Goal: Task Accomplishment & Management: Complete application form

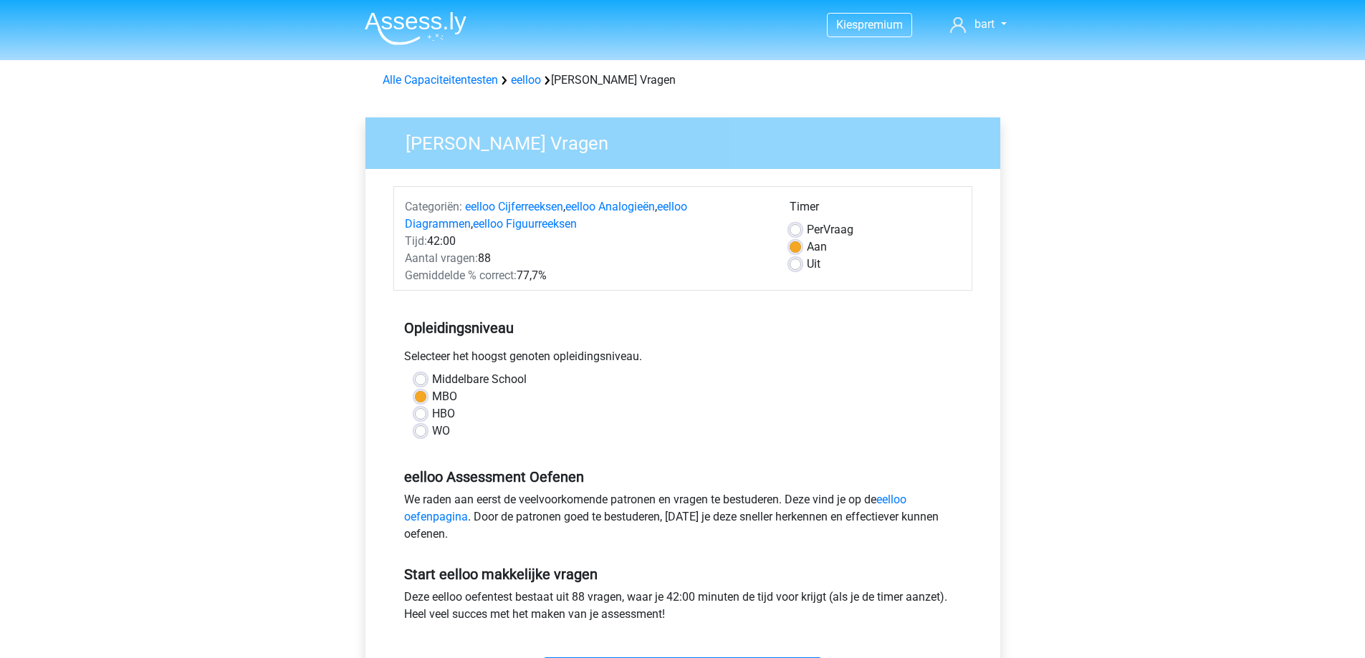
click at [540, 277] on div "Gemiddelde % correct: 77,7%" at bounding box center [586, 275] width 385 height 17
click at [888, 345] on div "Opleidingsniveau Selecteer het hoogst genoten opleidingsniveau. Middelbare Scho…" at bounding box center [682, 374] width 579 height 155
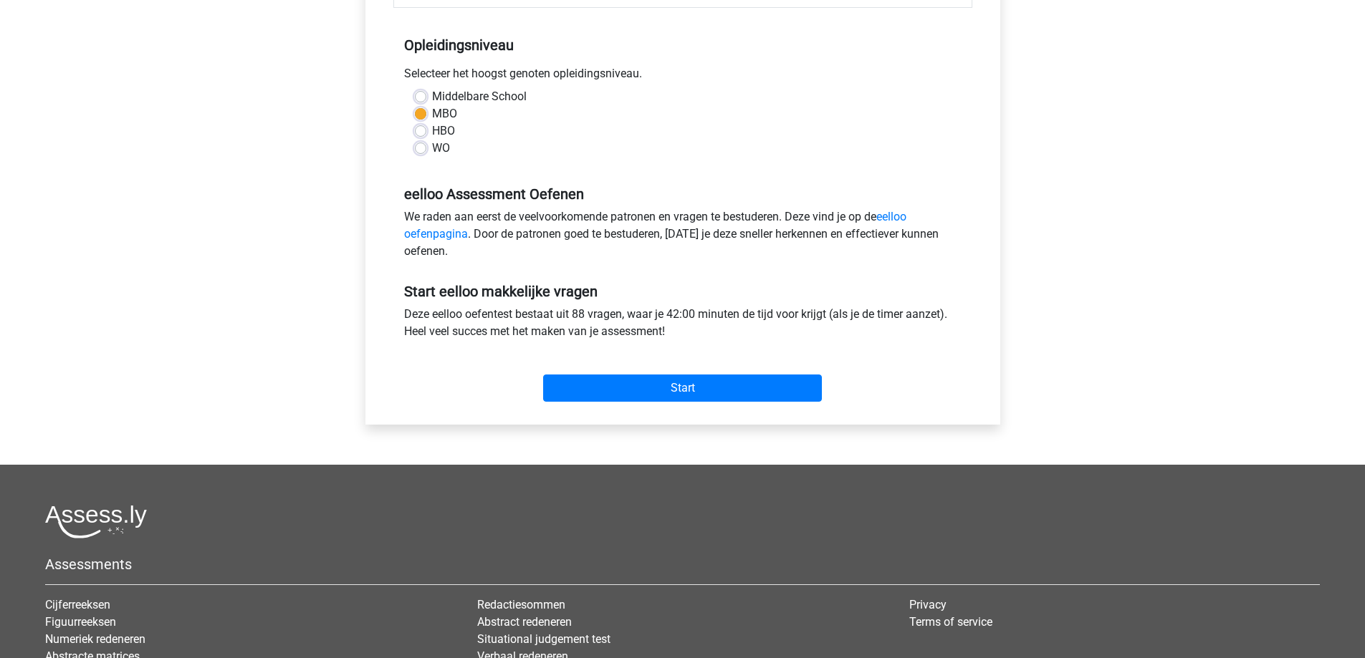
scroll to position [287, 0]
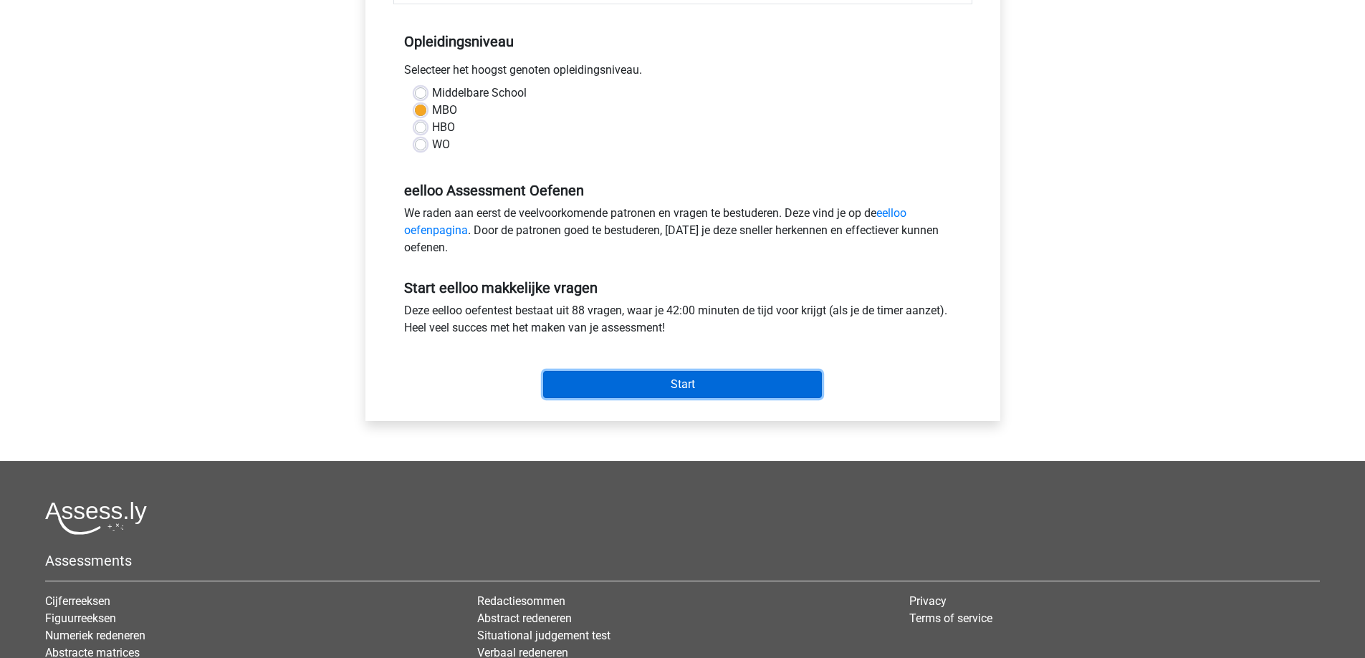
click at [651, 386] on input "Start" at bounding box center [682, 384] width 279 height 27
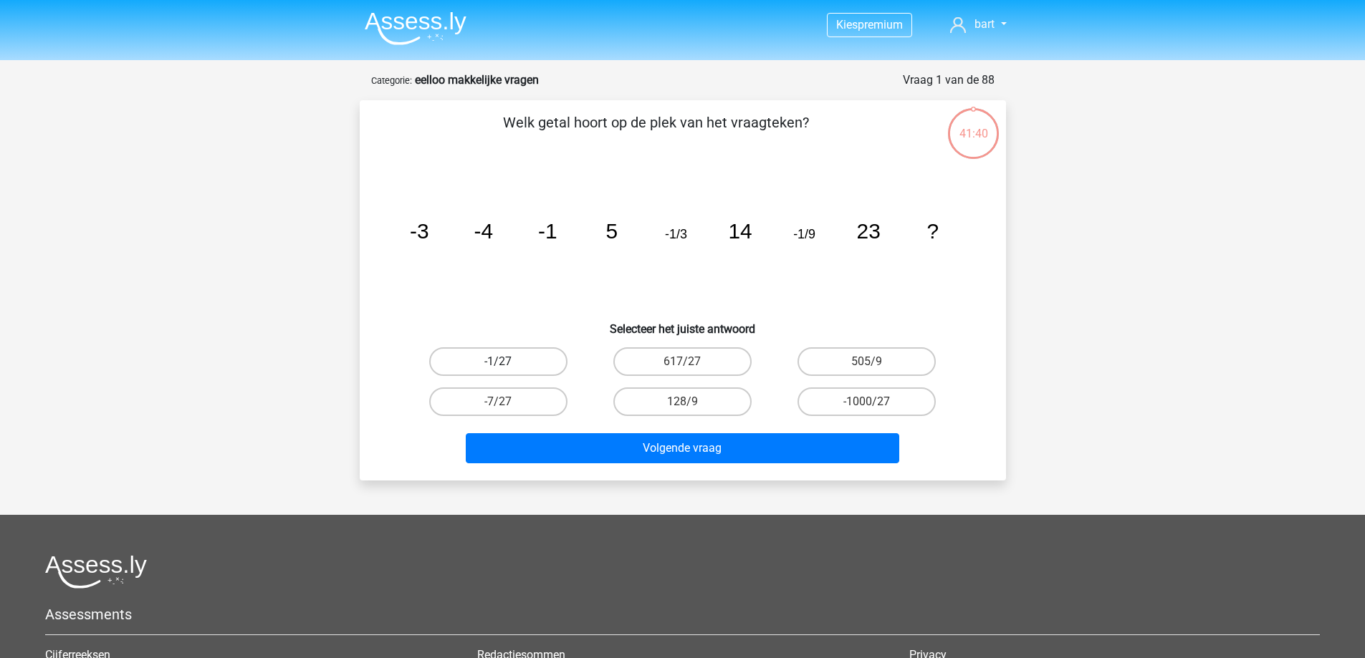
click at [515, 360] on label "-1/27" at bounding box center [498, 361] width 138 height 29
click at [507, 362] on input "-1/27" at bounding box center [502, 366] width 9 height 9
radio input "true"
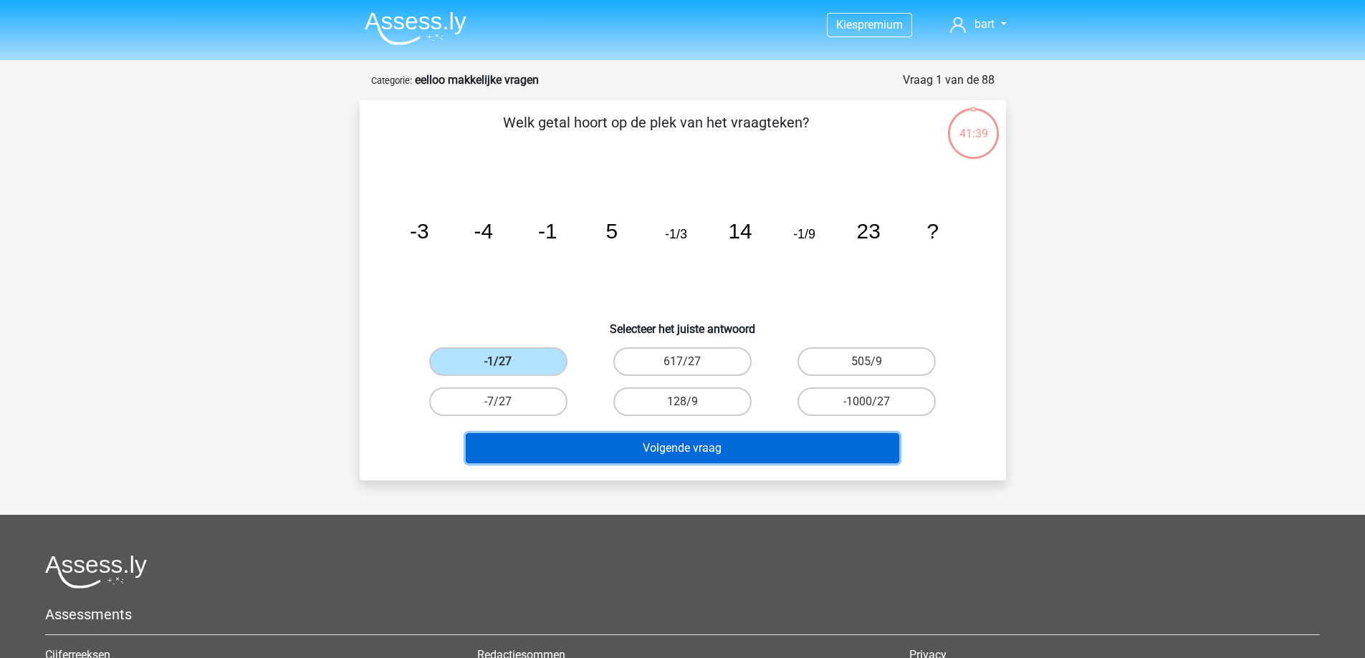
click at [658, 452] on button "Volgende vraag" at bounding box center [682, 448] width 433 height 30
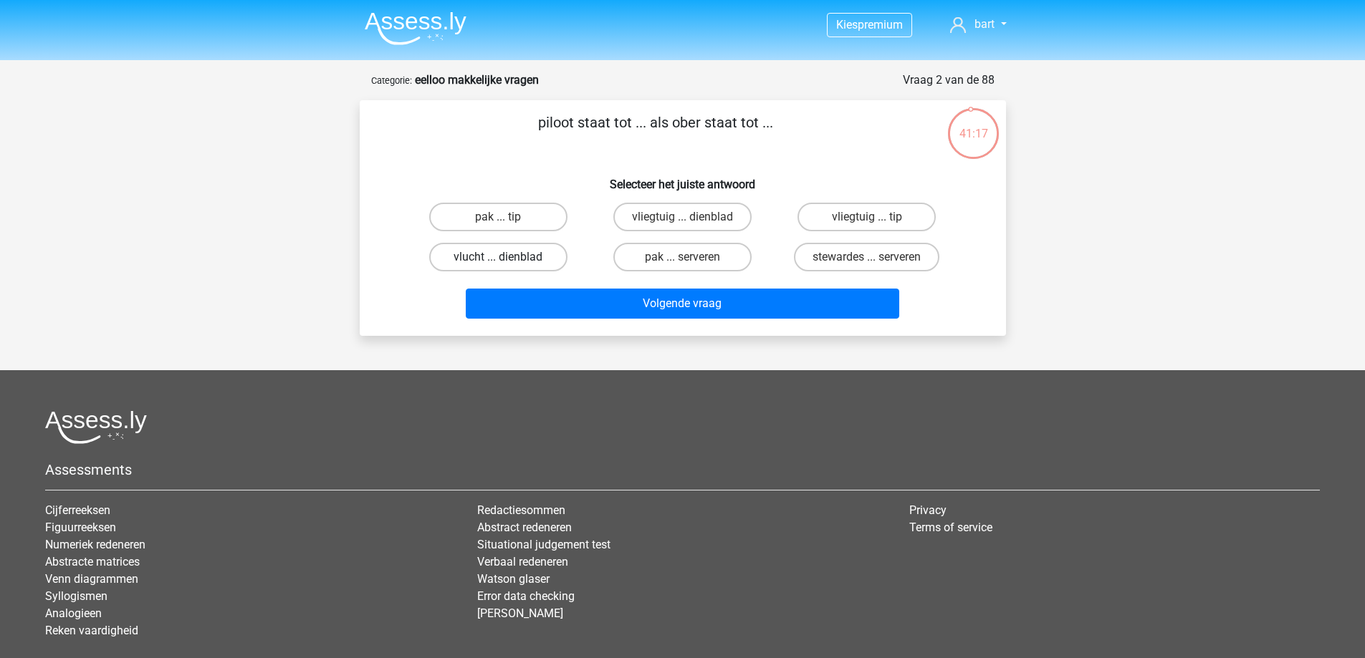
click at [479, 261] on label "vlucht ... dienblad" at bounding box center [498, 257] width 138 height 29
click at [498, 261] on input "vlucht ... dienblad" at bounding box center [502, 261] width 9 height 9
radio input "true"
click at [556, 322] on div "Volgende vraag" at bounding box center [682, 307] width 553 height 36
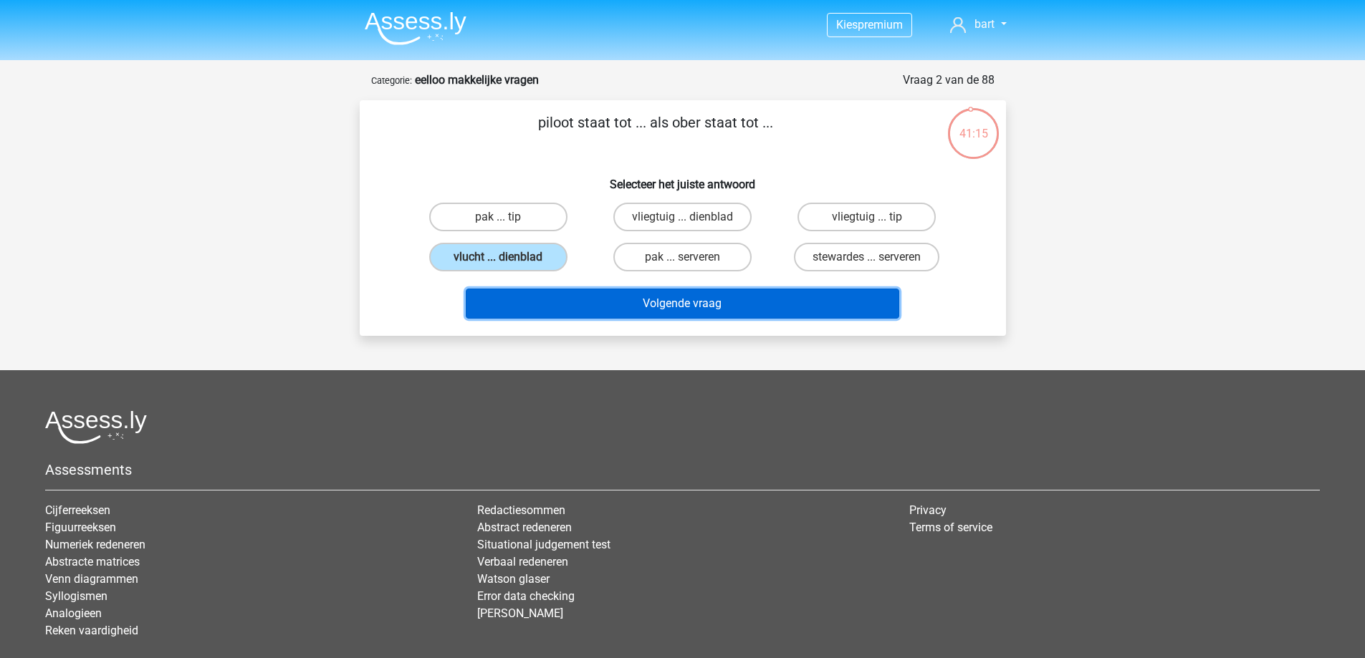
click at [562, 305] on button "Volgende vraag" at bounding box center [682, 304] width 433 height 30
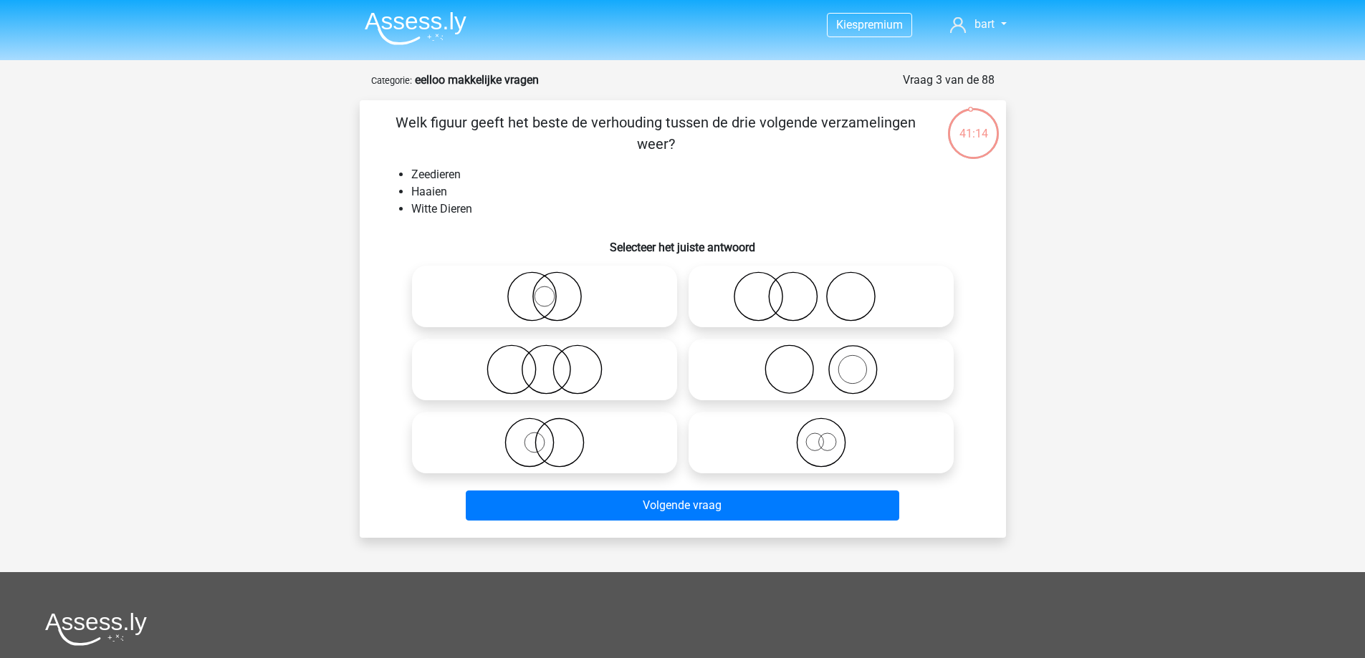
scroll to position [72, 0]
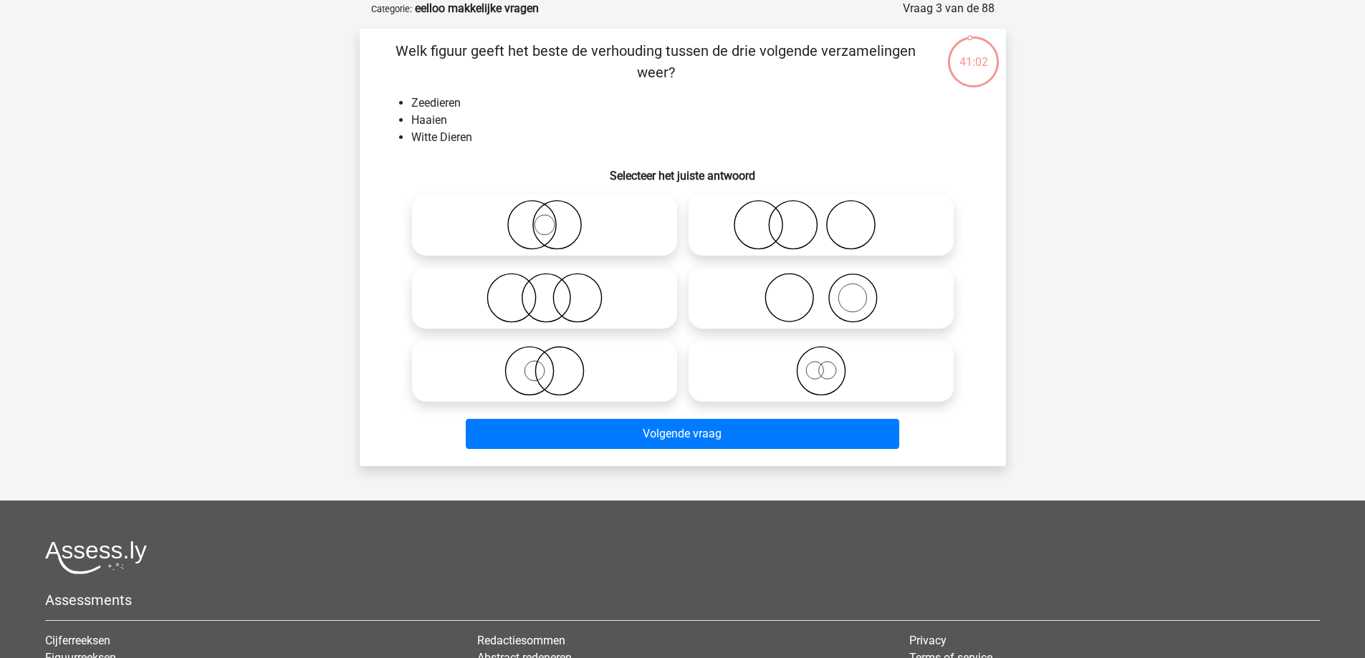
click at [851, 395] on icon at bounding box center [821, 371] width 254 height 50
click at [830, 364] on input "radio" at bounding box center [825, 359] width 9 height 9
radio input "true"
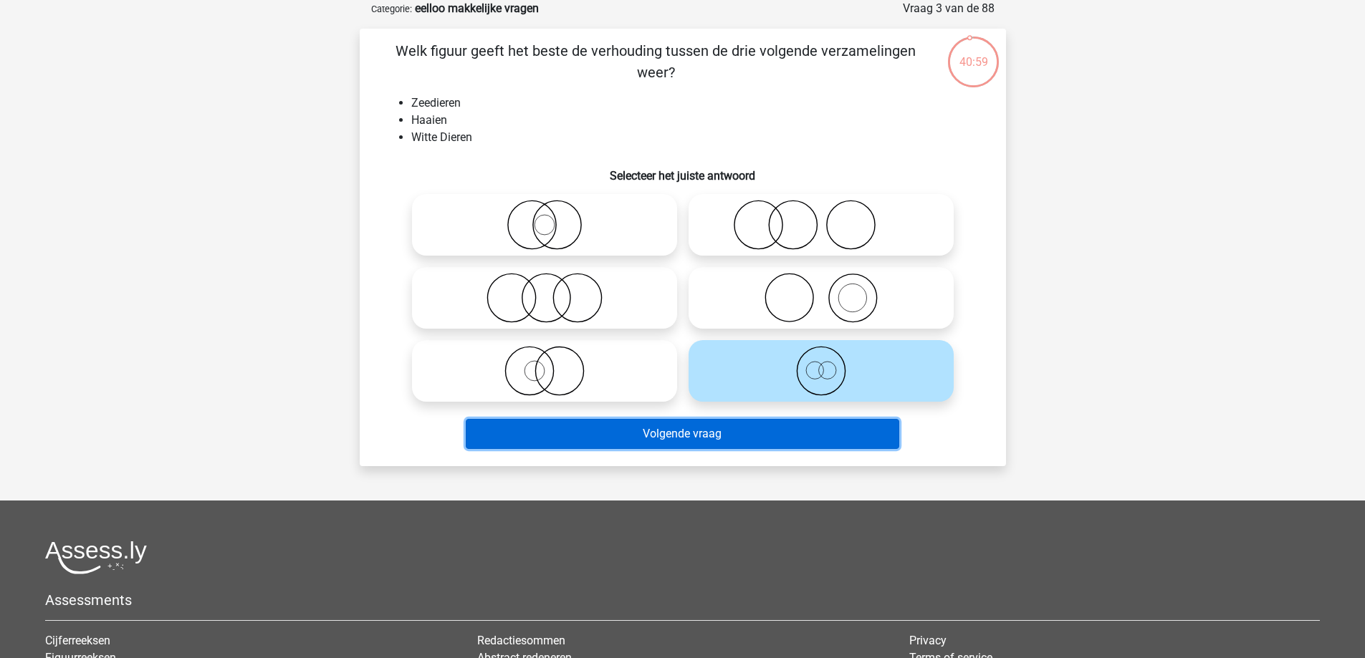
click at [688, 433] on button "Volgende vraag" at bounding box center [682, 434] width 433 height 30
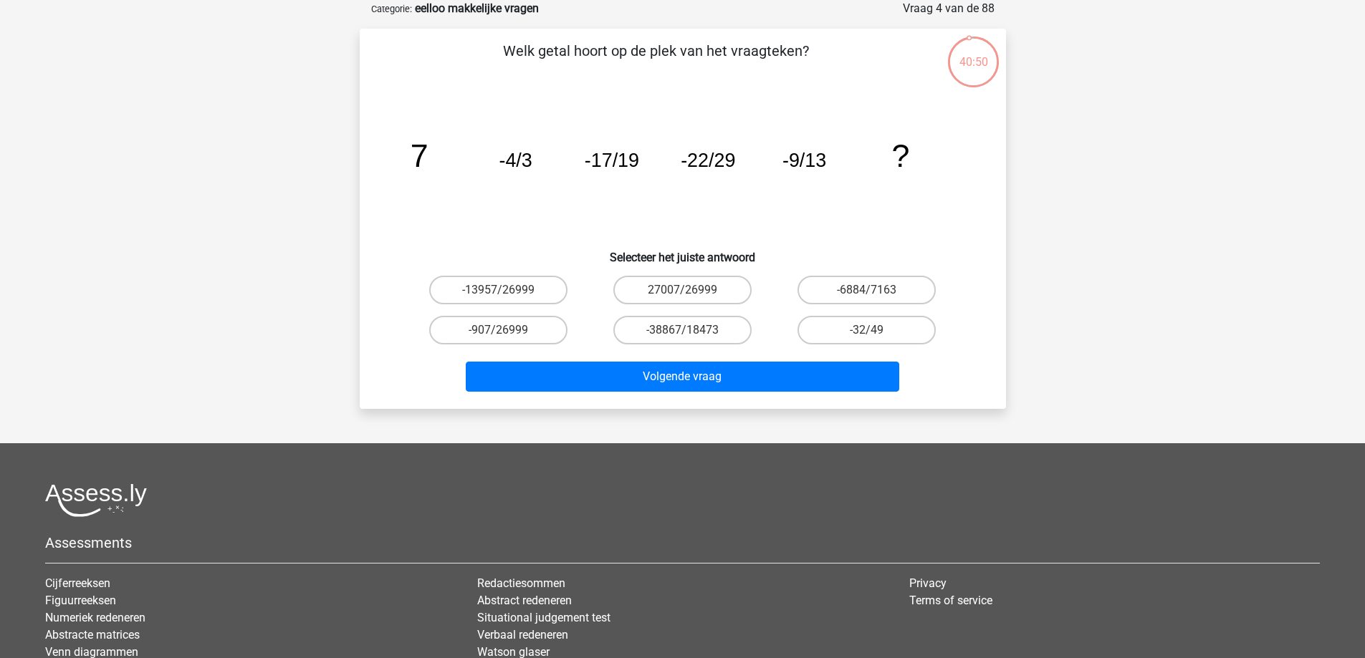
click at [874, 333] on input "-32/49" at bounding box center [871, 334] width 9 height 9
radio input "true"
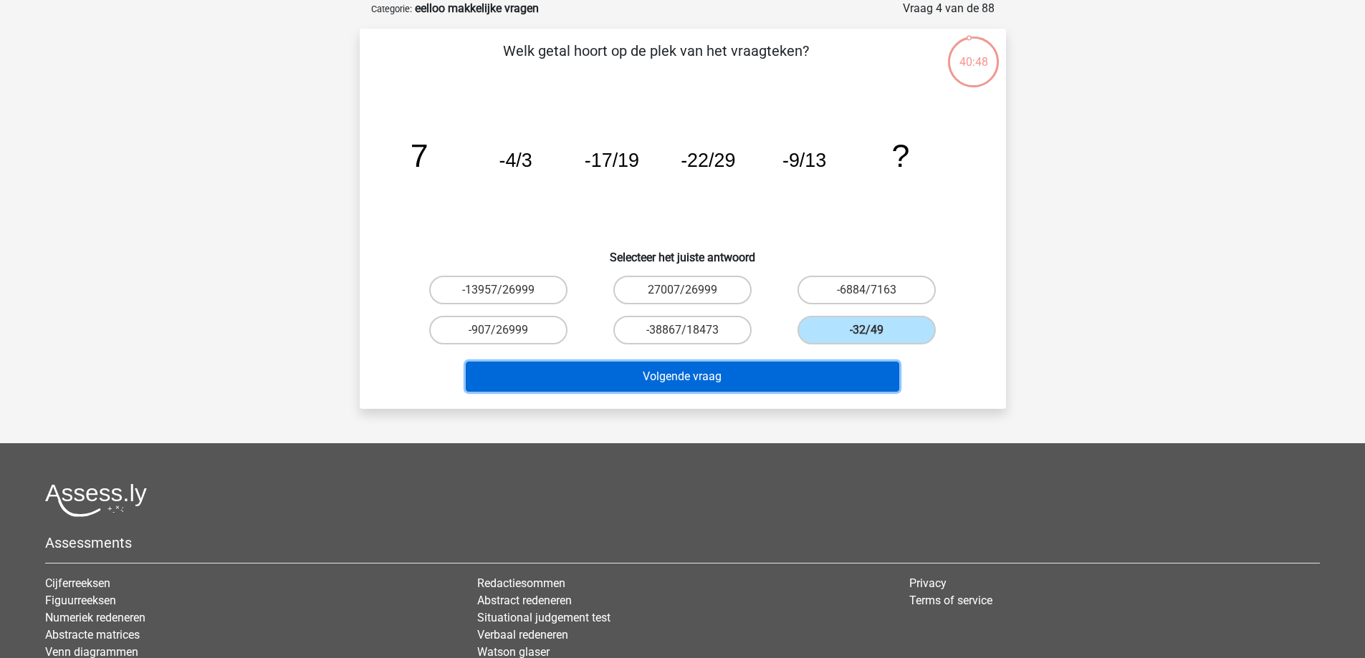
click at [852, 377] on button "Volgende vraag" at bounding box center [682, 377] width 433 height 30
